Goal: Navigation & Orientation: Understand site structure

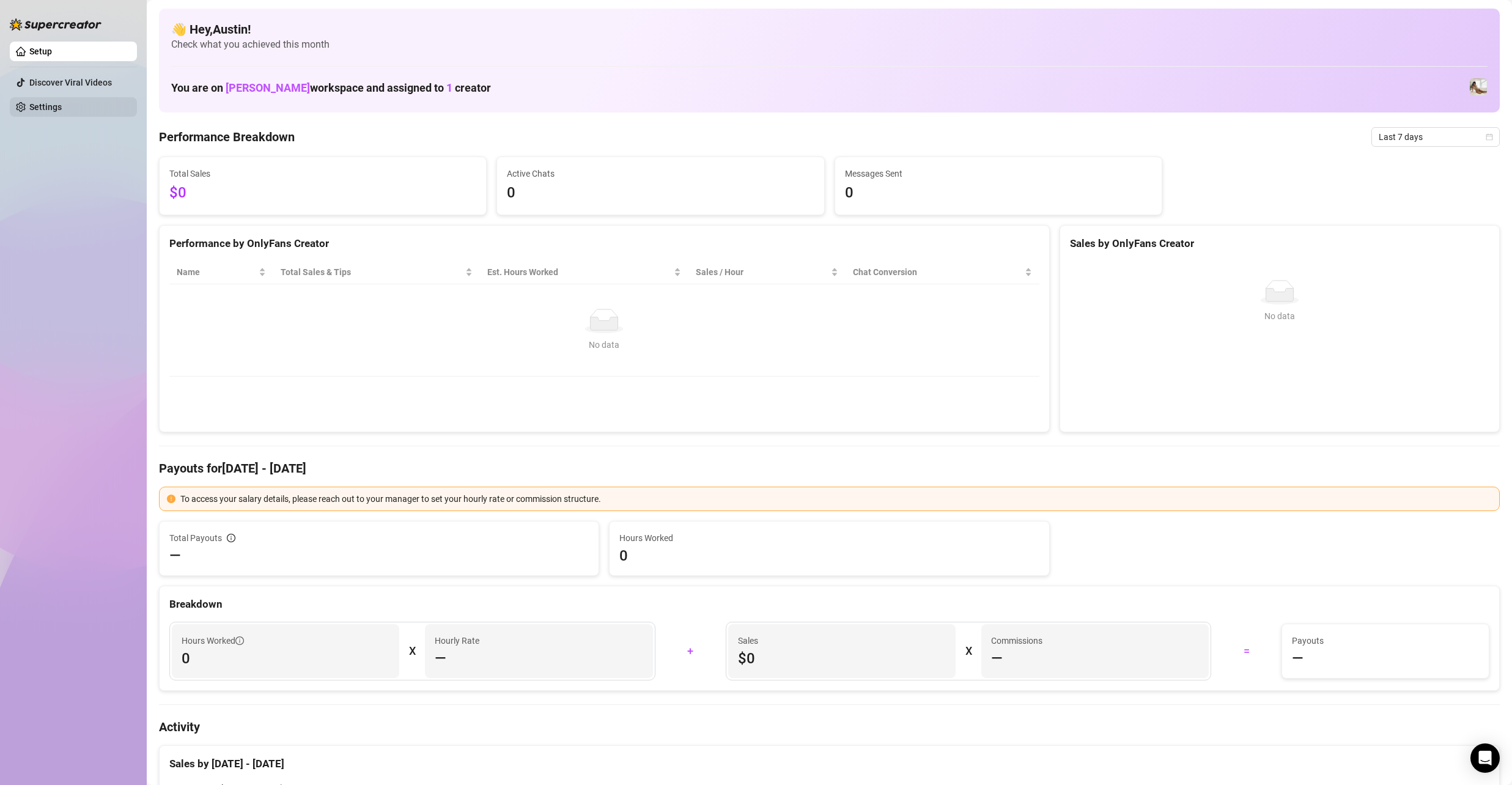
click at [35, 106] on link "Settings" at bounding box center [45, 107] width 32 height 10
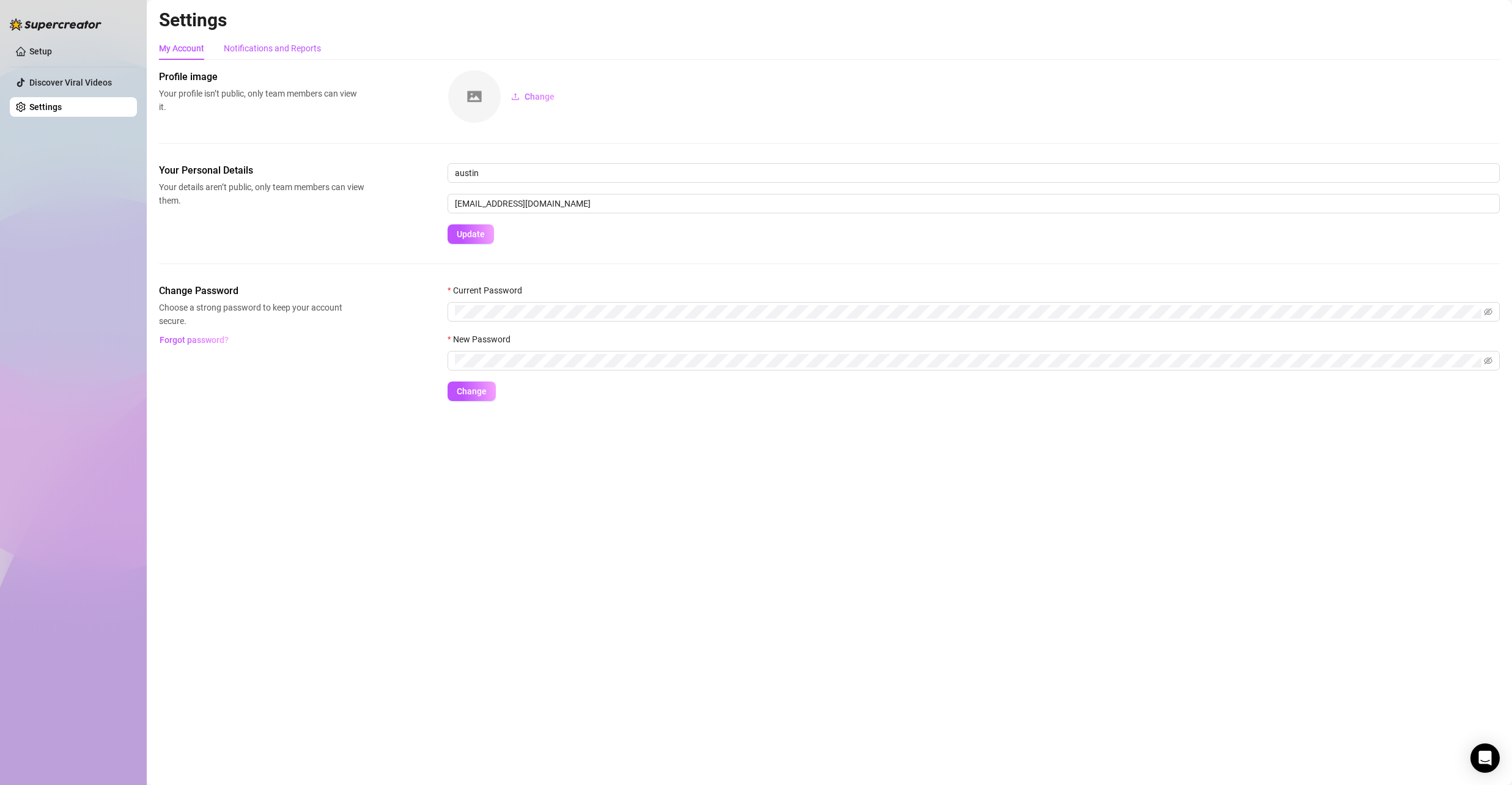
click at [248, 46] on div "Notifications and Reports" at bounding box center [272, 48] width 97 height 13
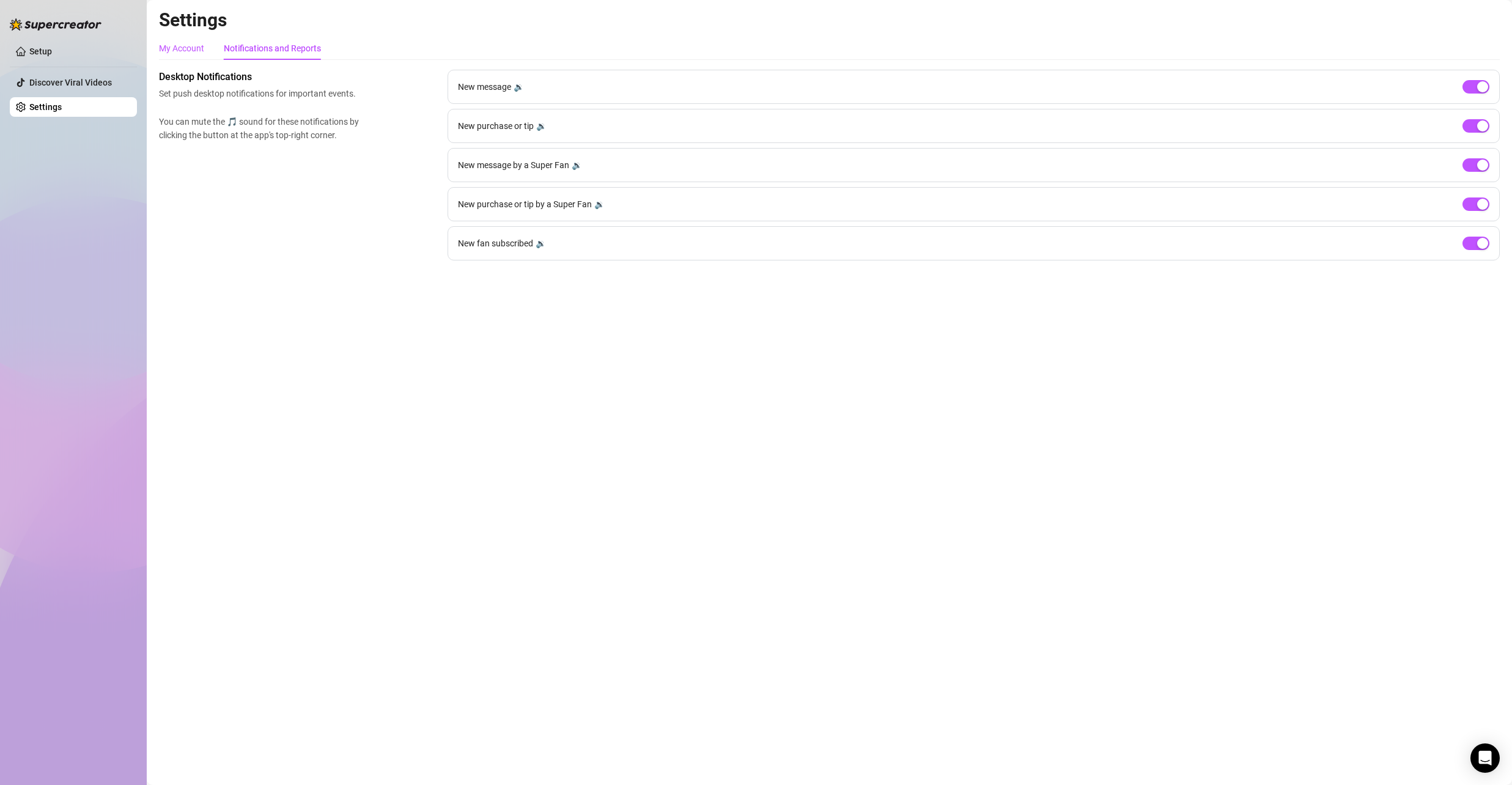
click at [175, 52] on div "My Account" at bounding box center [181, 48] width 45 height 13
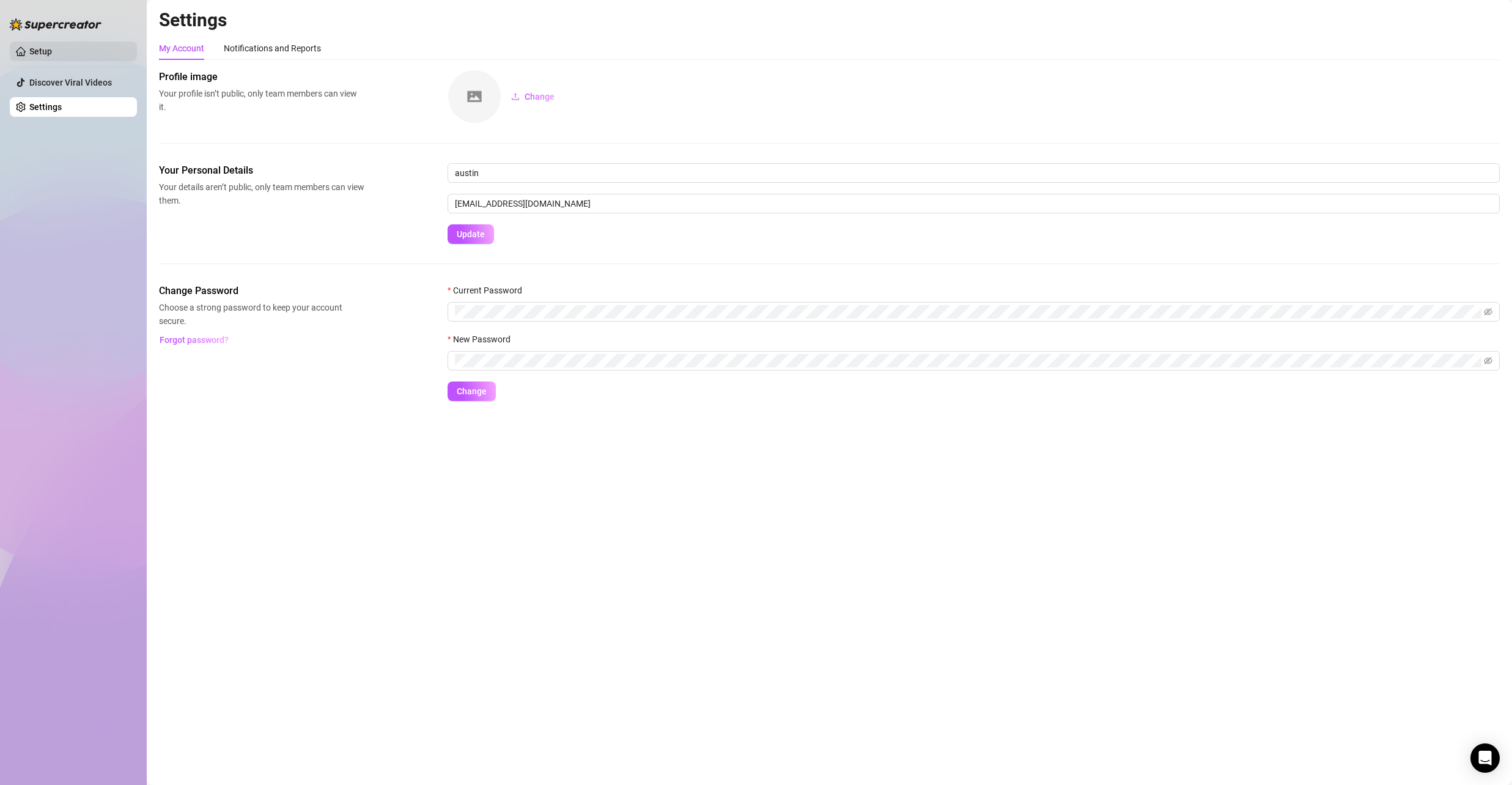
click at [48, 52] on link "Setup" at bounding box center [40, 51] width 22 height 10
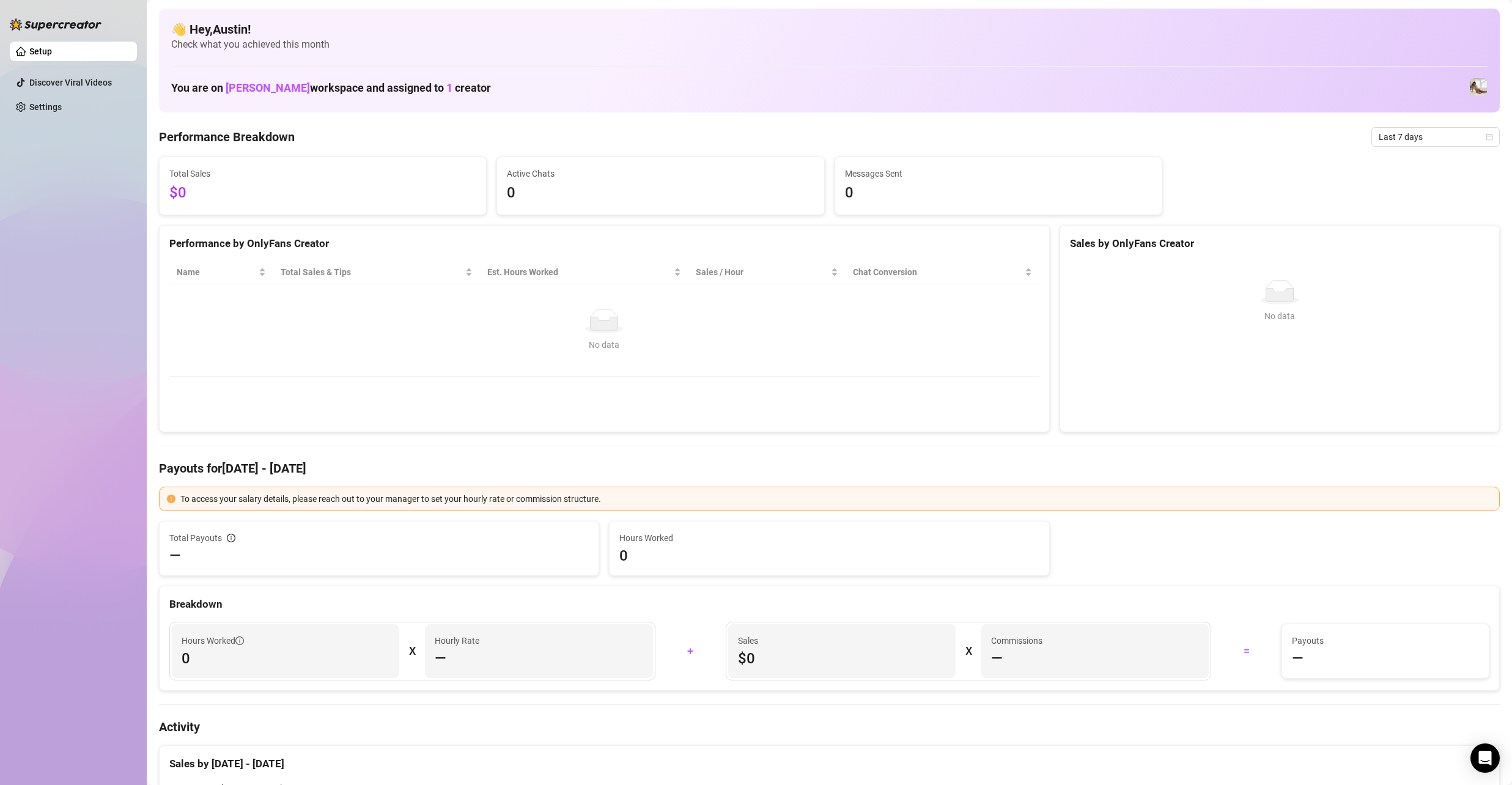
click at [1166, 41] on span "Check what you achieved this month" at bounding box center [829, 44] width 1316 height 13
click at [83, 162] on div "Setup Discover Viral Videos Settings" at bounding box center [73, 387] width 127 height 773
click at [42, 105] on link "Settings" at bounding box center [45, 107] width 32 height 10
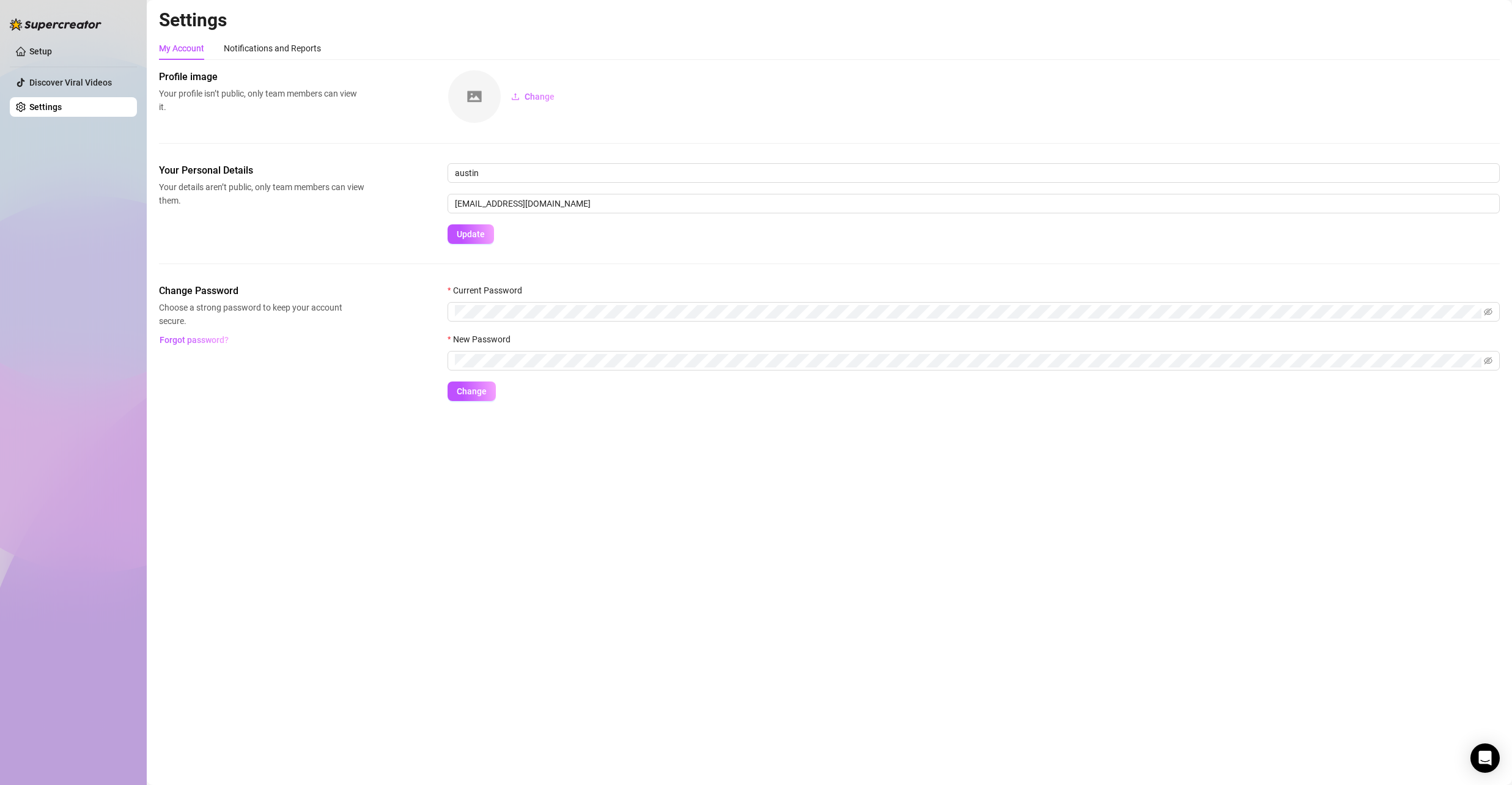
click at [42, 24] on img at bounding box center [55, 25] width 92 height 12
click at [44, 40] on ul "Setup Discover Viral Videos Settings" at bounding box center [73, 79] width 127 height 85
click at [44, 48] on link "Setup" at bounding box center [40, 51] width 22 height 10
